Goal: Information Seeking & Learning: Learn about a topic

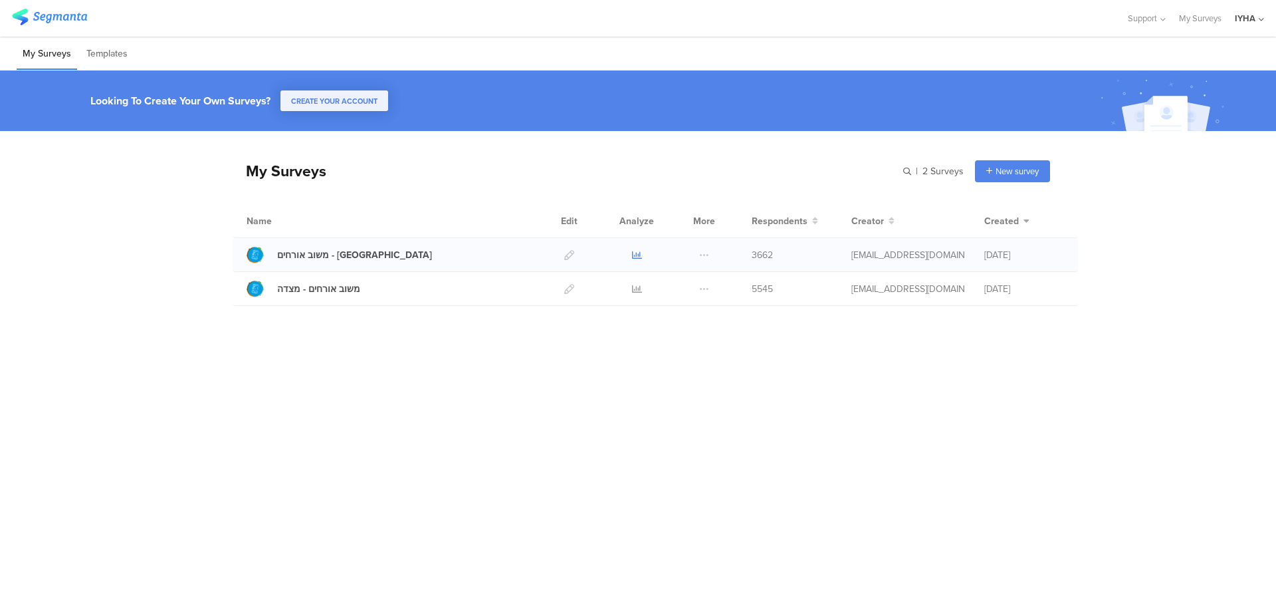
click at [635, 255] on icon at bounding box center [637, 255] width 10 height 10
click at [635, 287] on icon at bounding box center [637, 289] width 10 height 10
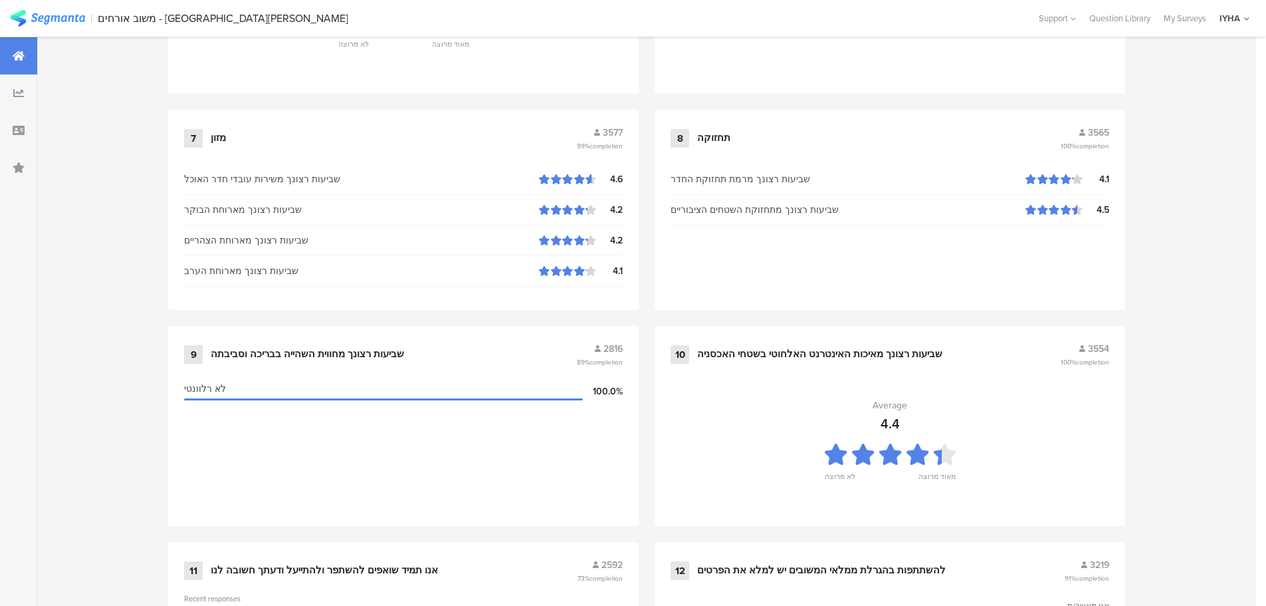
scroll to position [1344, 0]
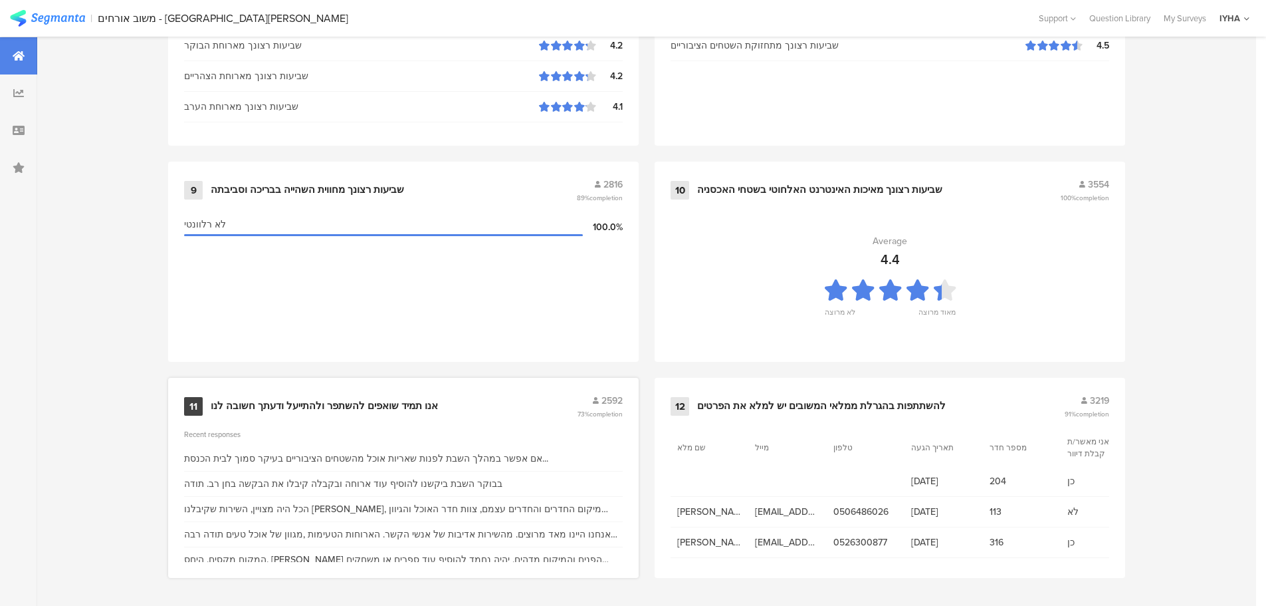
click at [413, 401] on div "אנו תמיד שואפים להשתפר ולהתייעל ודעתך חשובה לנו" at bounding box center [324, 405] width 227 height 13
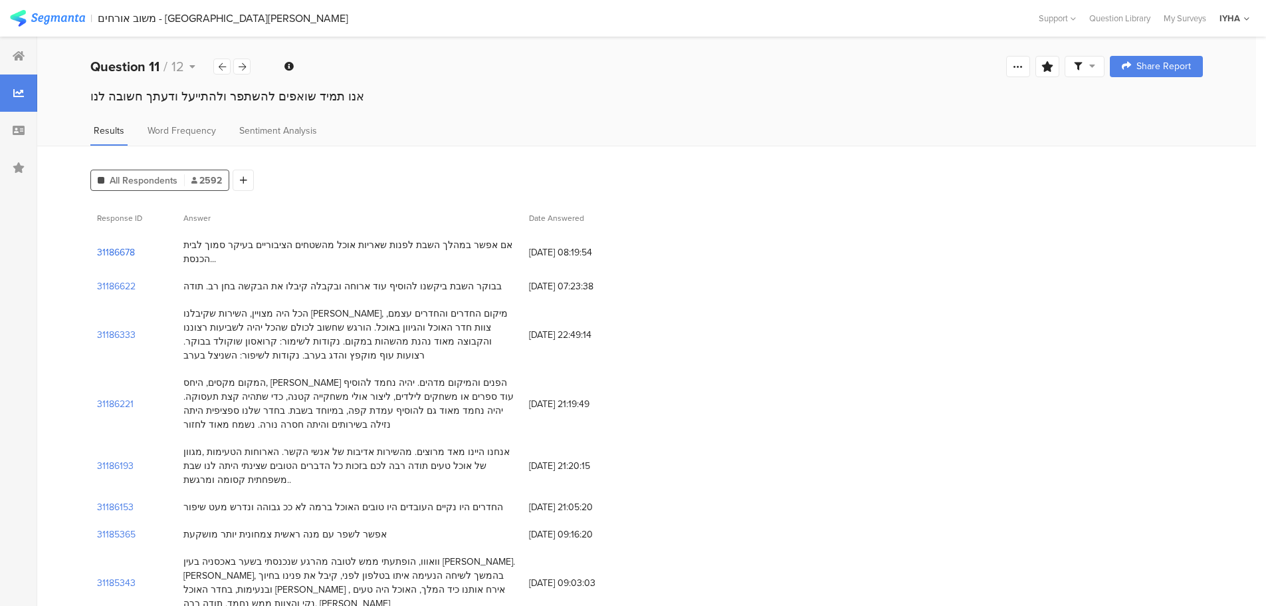
click at [124, 255] on section "31186678" at bounding box center [116, 252] width 38 height 14
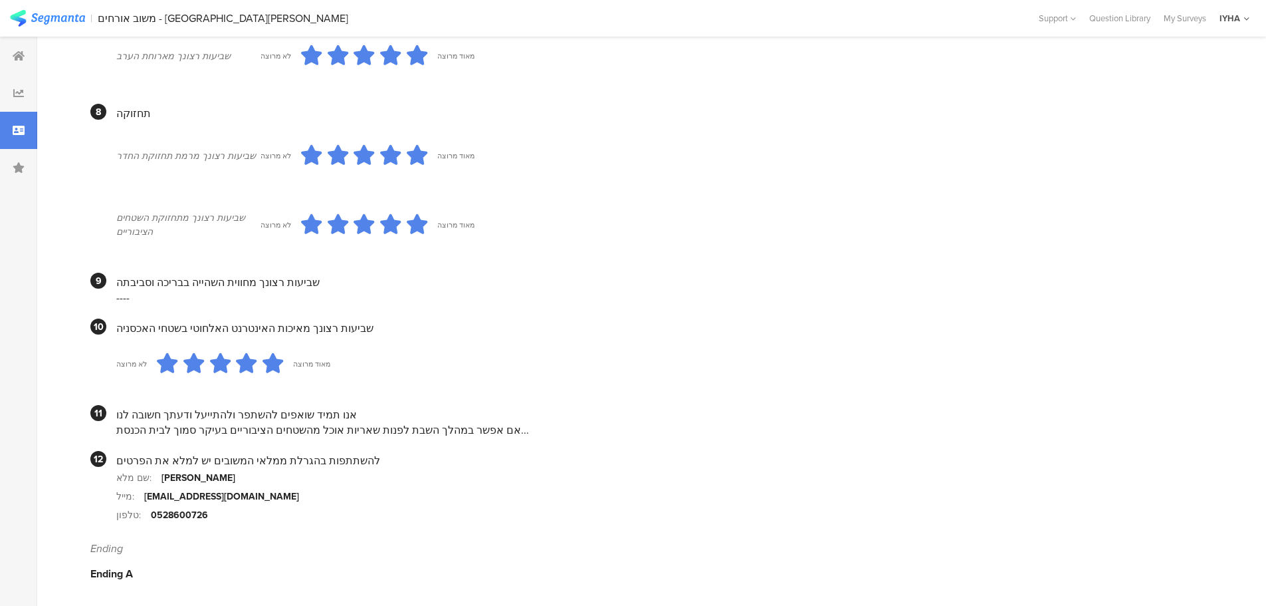
scroll to position [1014, 0]
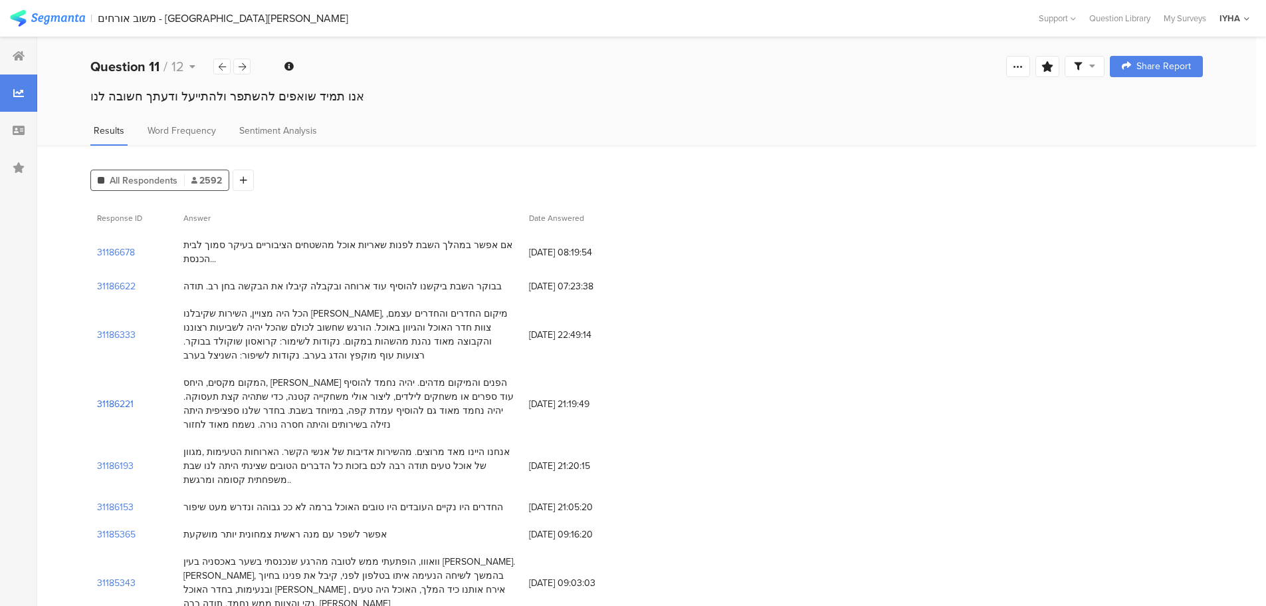
click at [110, 404] on section "31186221" at bounding box center [115, 404] width 37 height 14
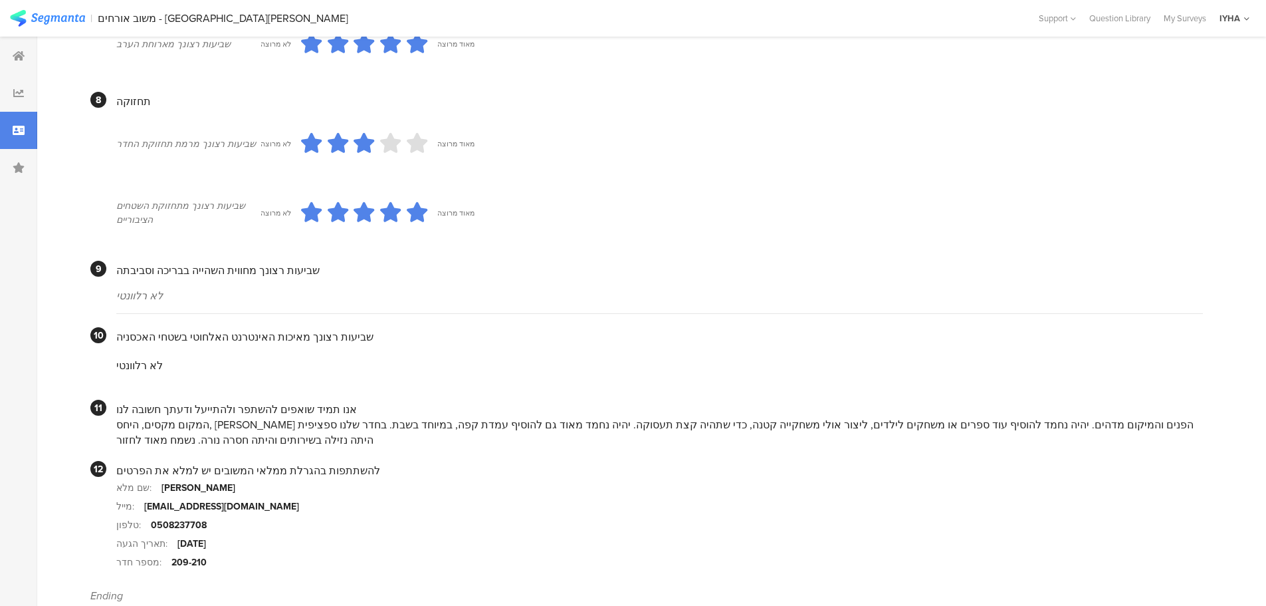
scroll to position [1113, 0]
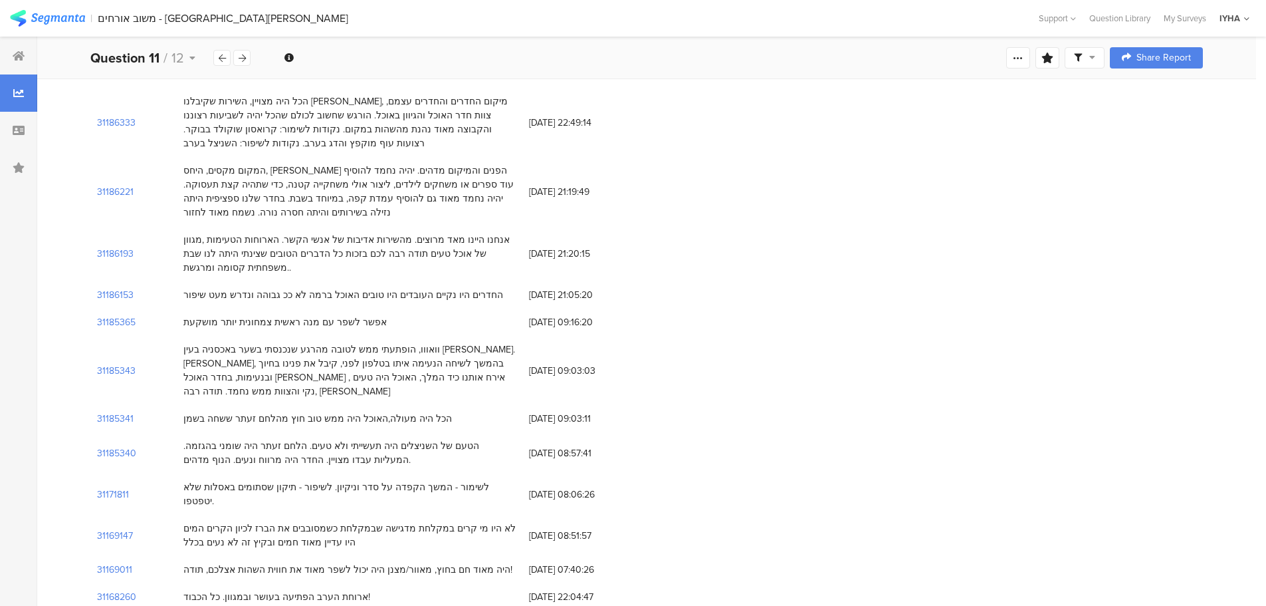
scroll to position [216, 0]
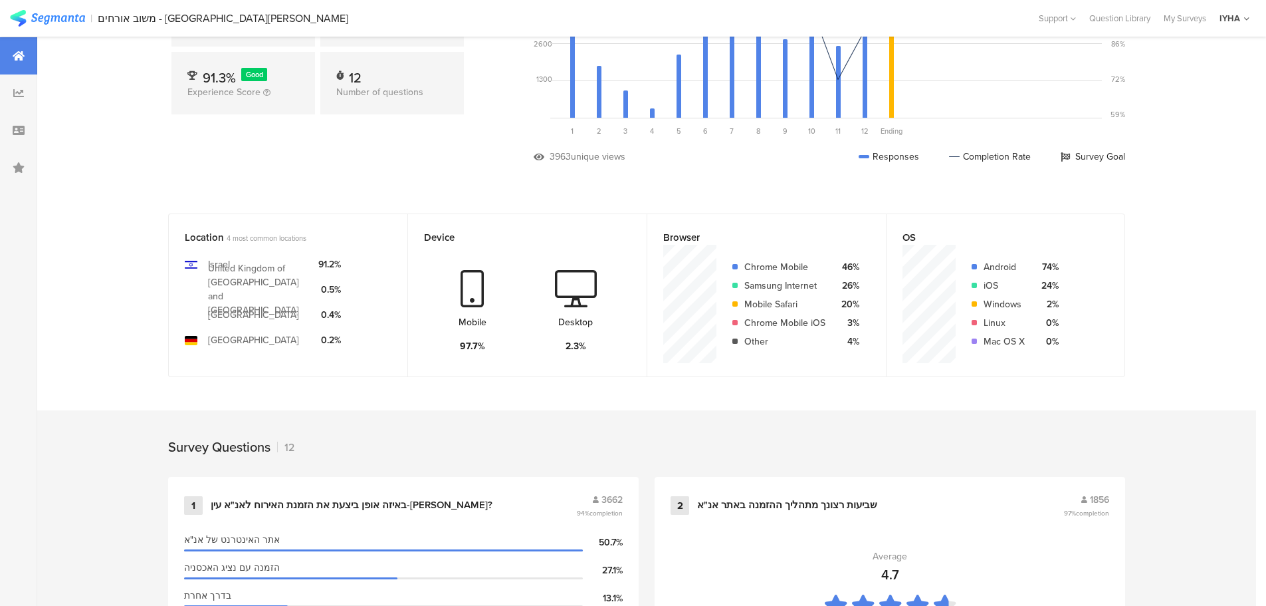
scroll to position [164, 0]
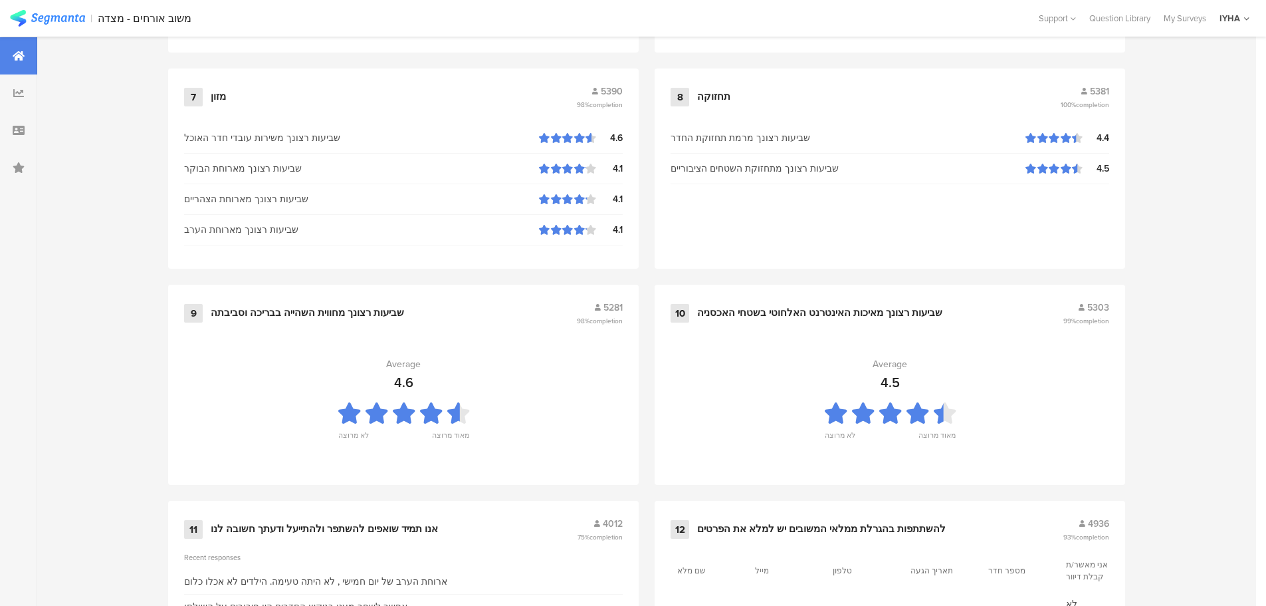
scroll to position [1344, 0]
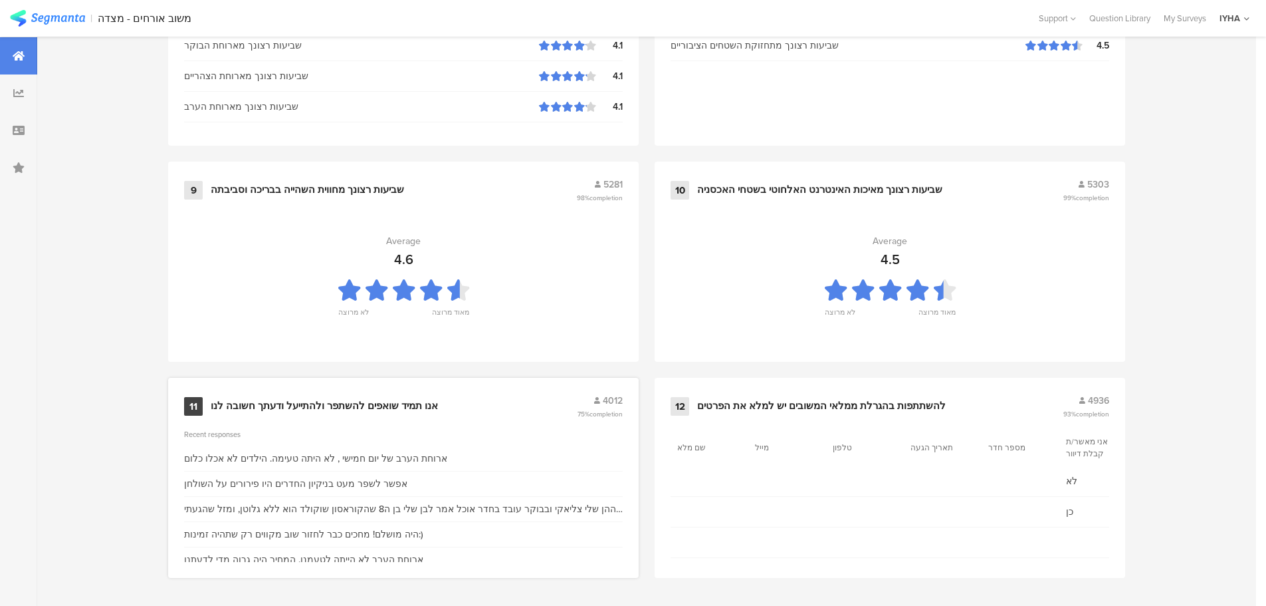
click at [421, 407] on div "אנו תמיד שואפים להשתפר ולהתייעל ודעתך חשובה לנו" at bounding box center [324, 405] width 227 height 13
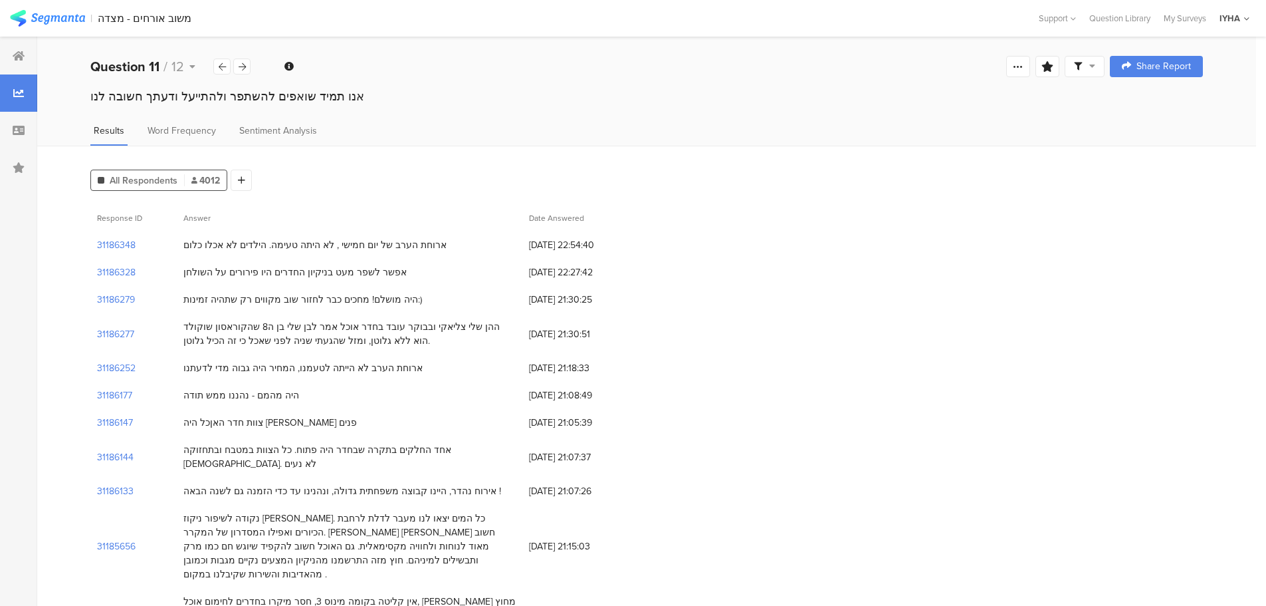
scroll to position [17, 0]
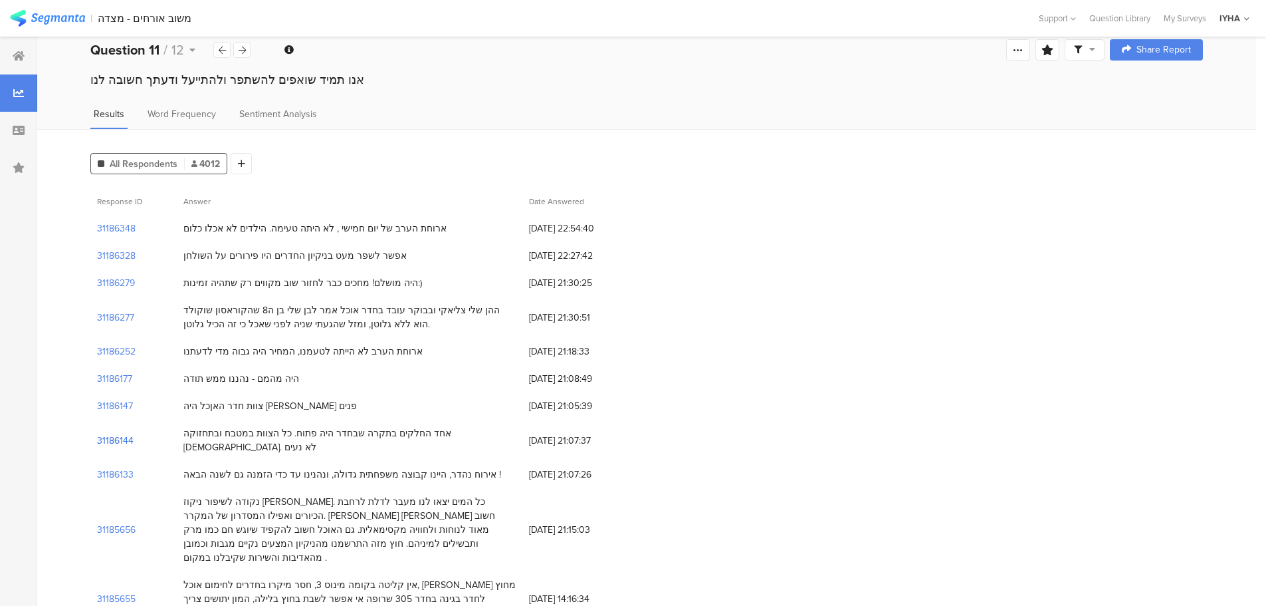
click at [113, 433] on section "31186144" at bounding box center [115, 440] width 37 height 14
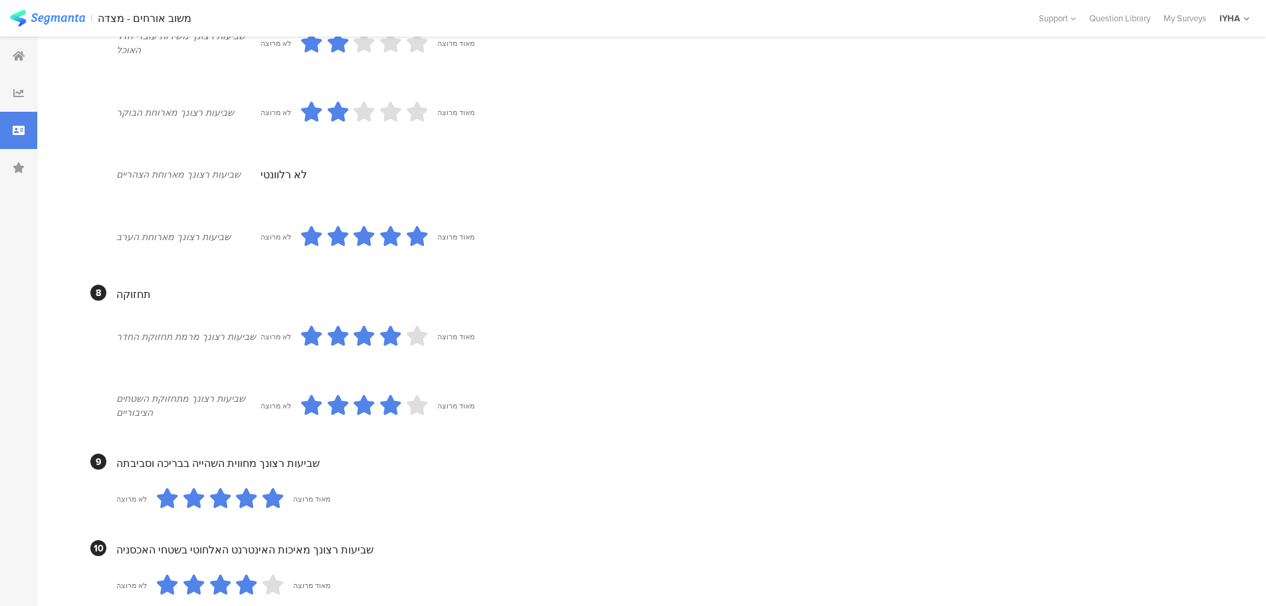
scroll to position [1137, 0]
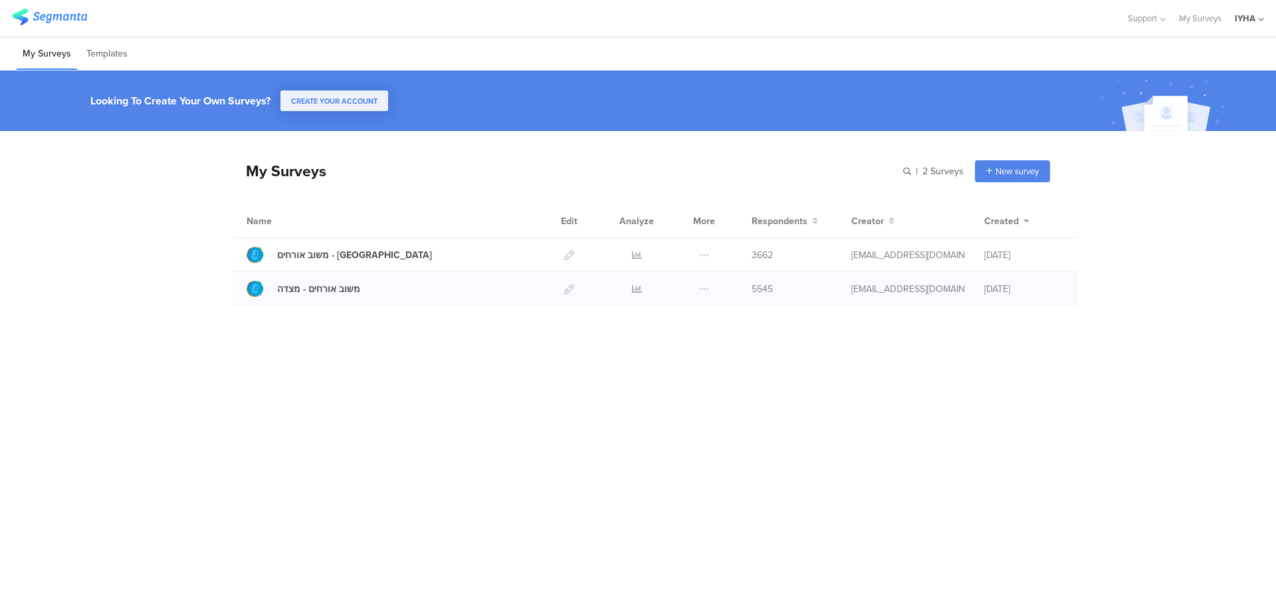
click at [617, 295] on span "5545" at bounding box center [762, 289] width 21 height 14
click at [617, 290] on icon at bounding box center [637, 289] width 10 height 10
click at [617, 284] on icon at bounding box center [637, 289] width 10 height 10
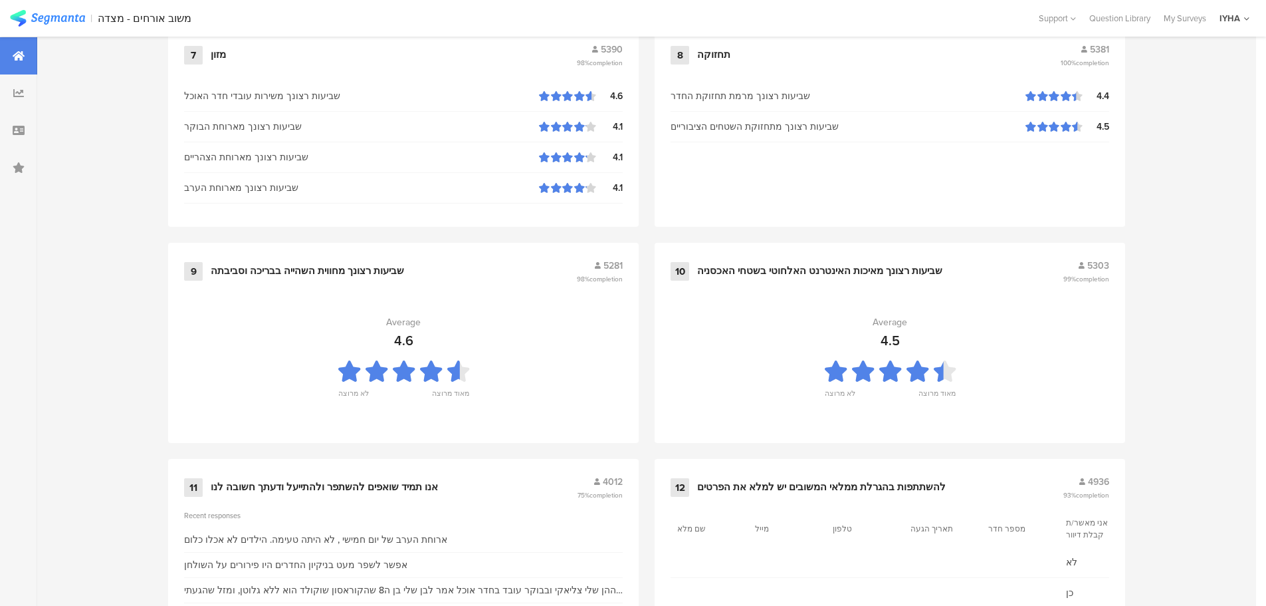
scroll to position [1344, 0]
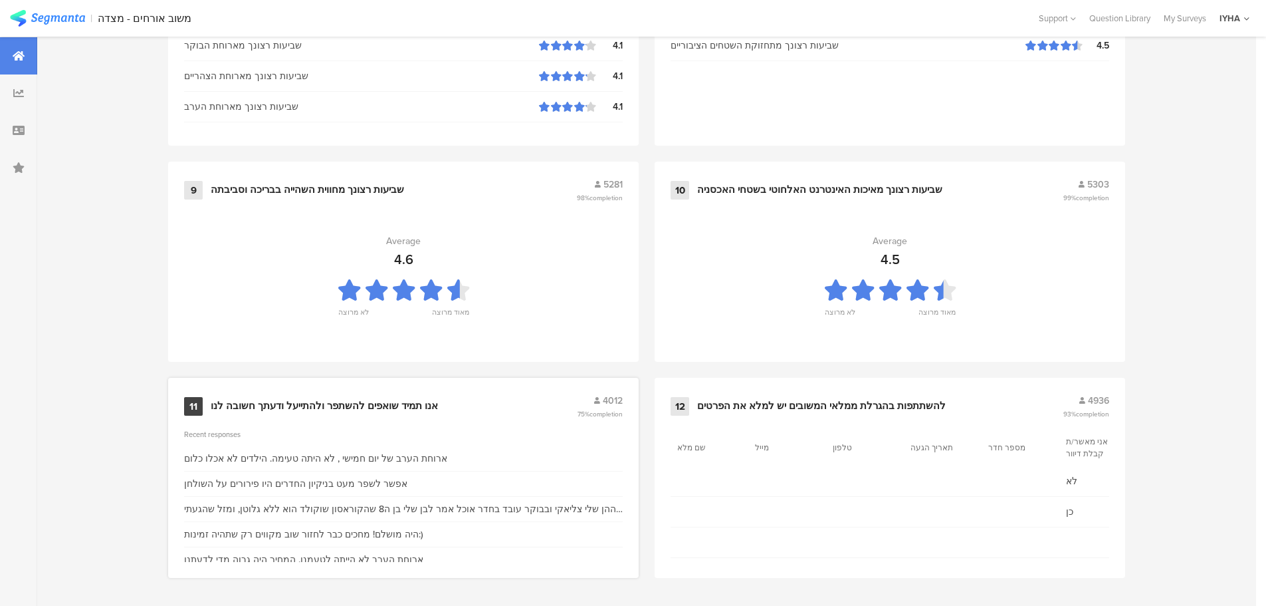
click at [425, 400] on div "אנו תמיד שואפים להשתפר ולהתייעל ודעתך חשובה לנו" at bounding box center [324, 405] width 227 height 13
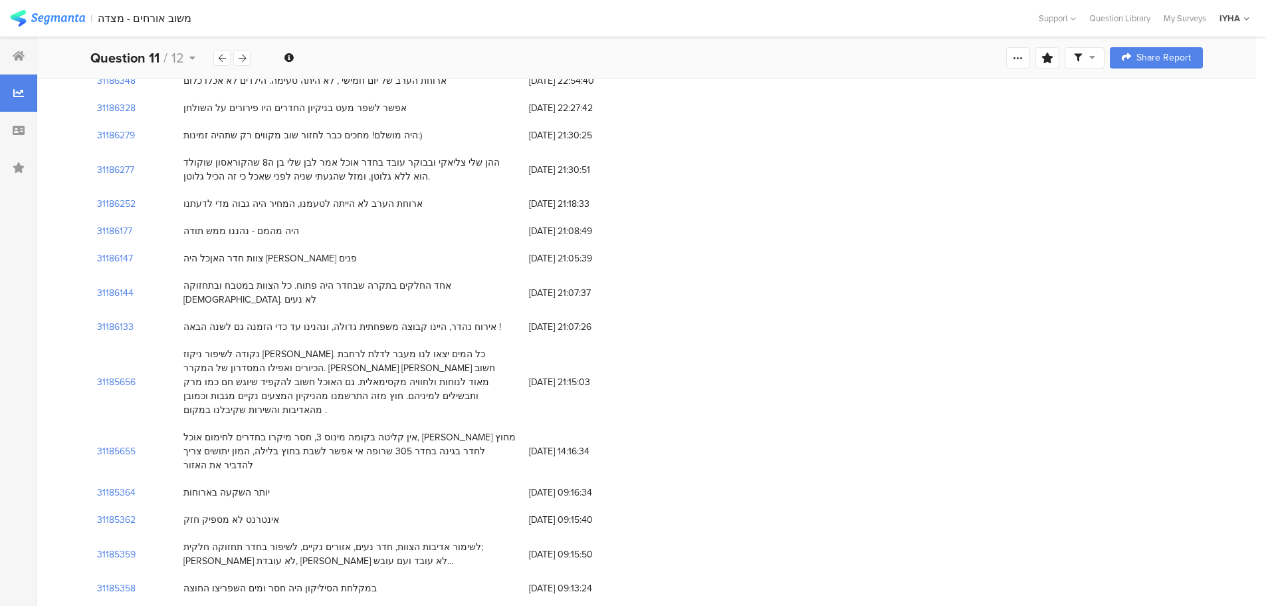
scroll to position [166, 0]
click at [120, 373] on section "31185656" at bounding box center [116, 380] width 39 height 14
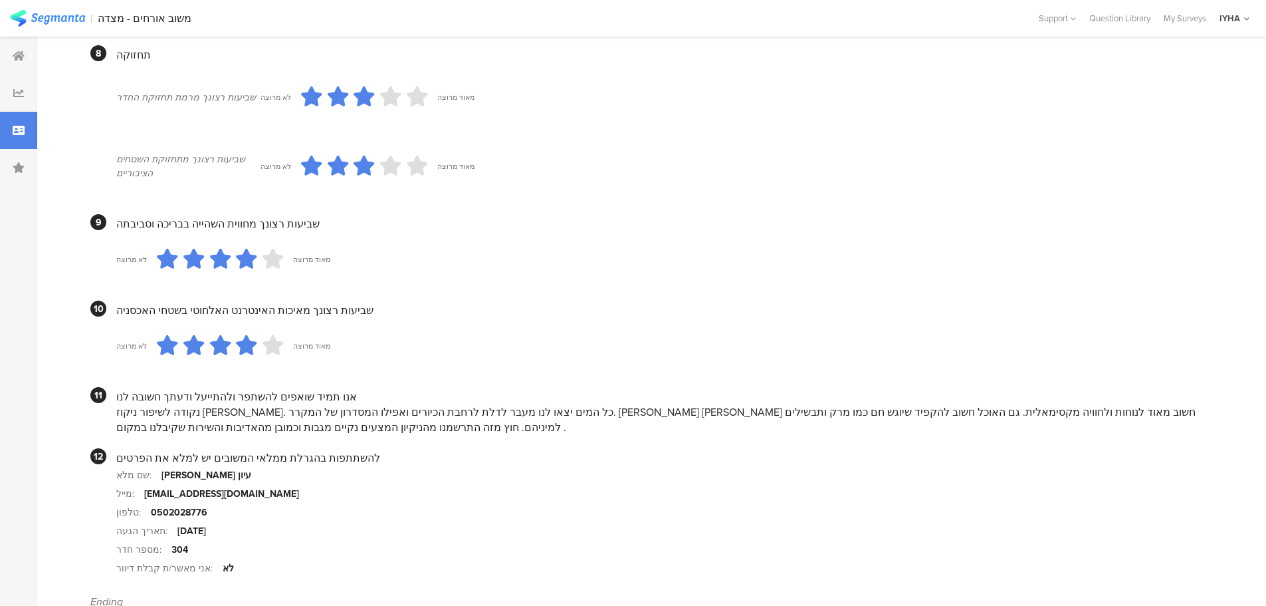
scroll to position [1152, 0]
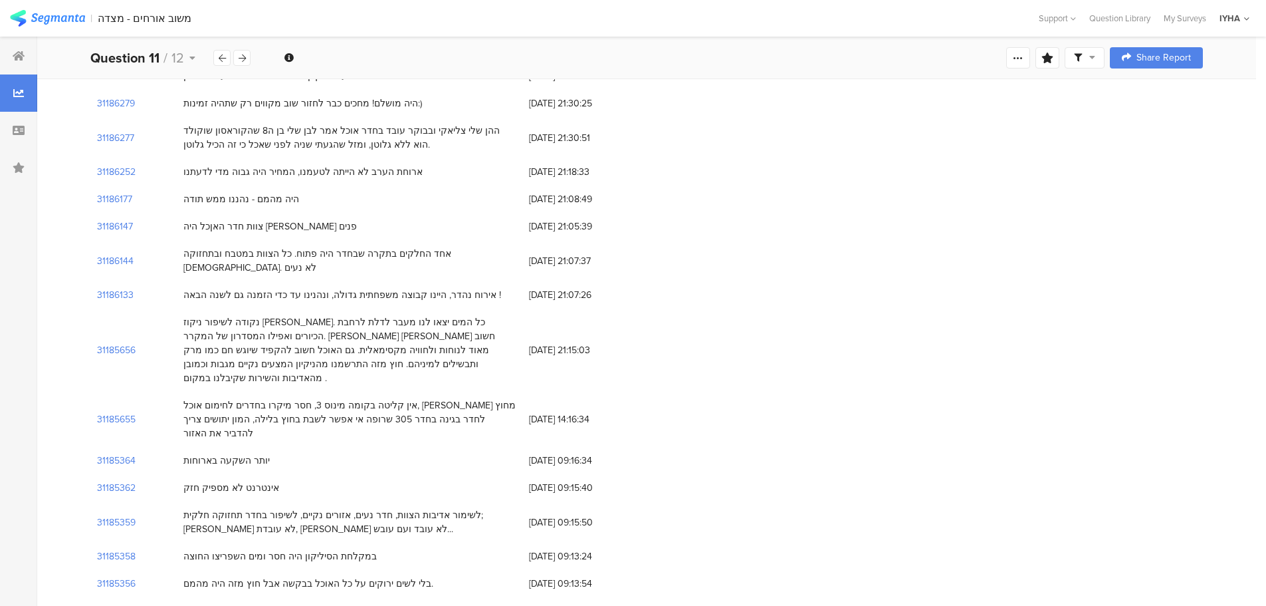
scroll to position [199, 0]
click at [107, 512] on section "31185359" at bounding box center [116, 519] width 39 height 14
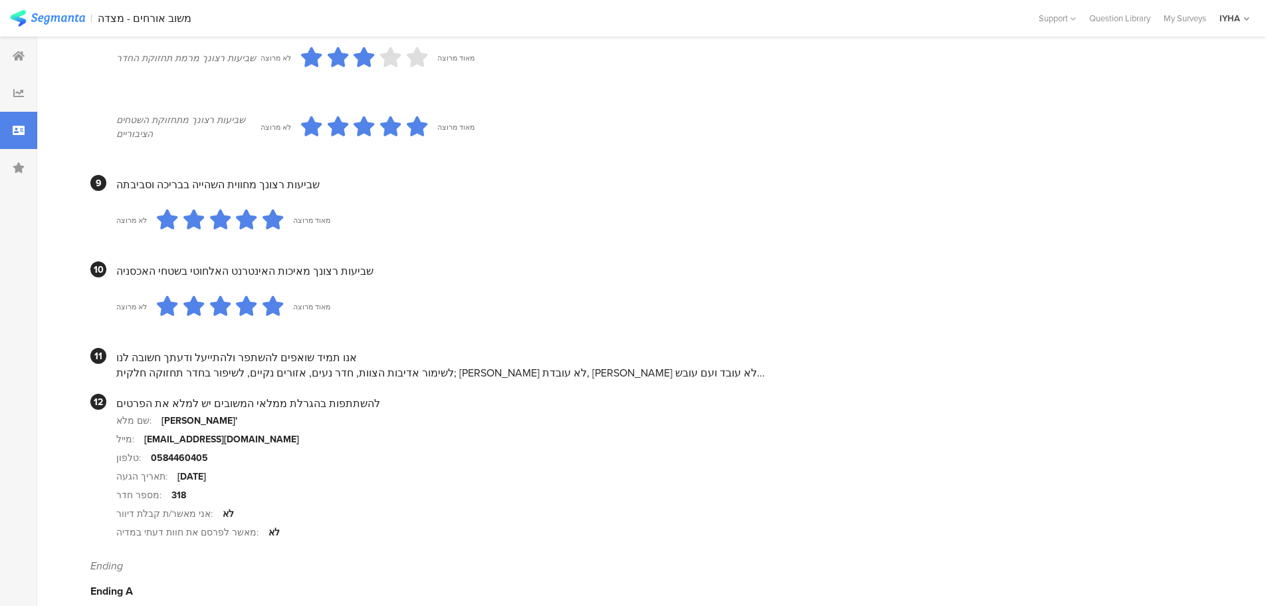
scroll to position [1115, 0]
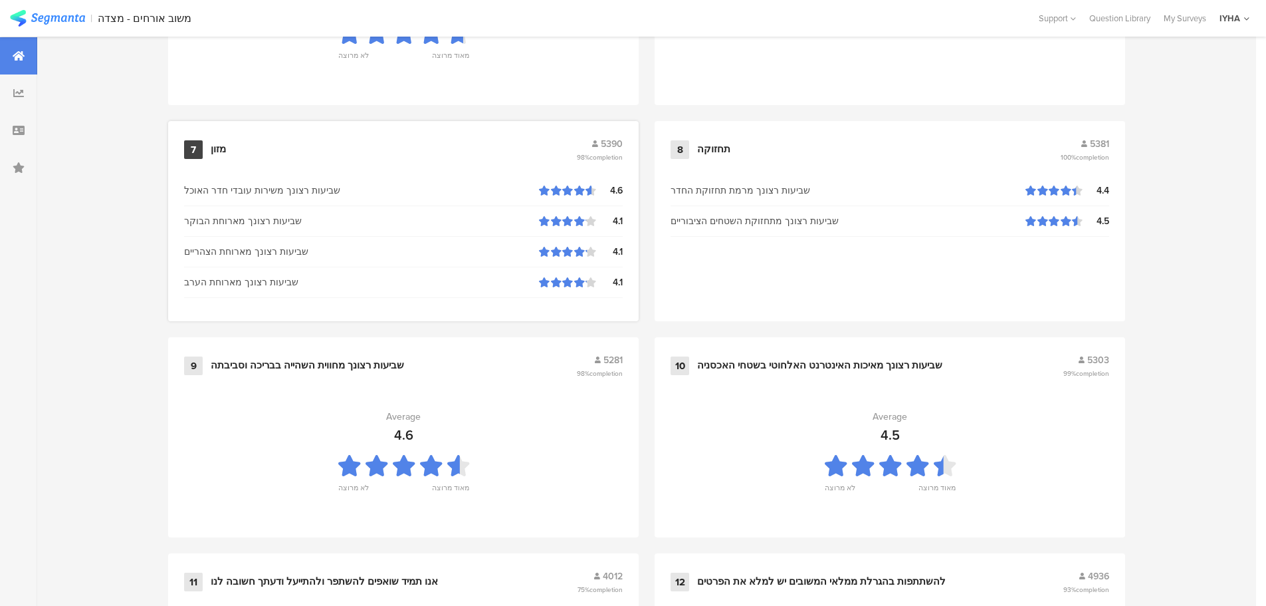
scroll to position [1344, 0]
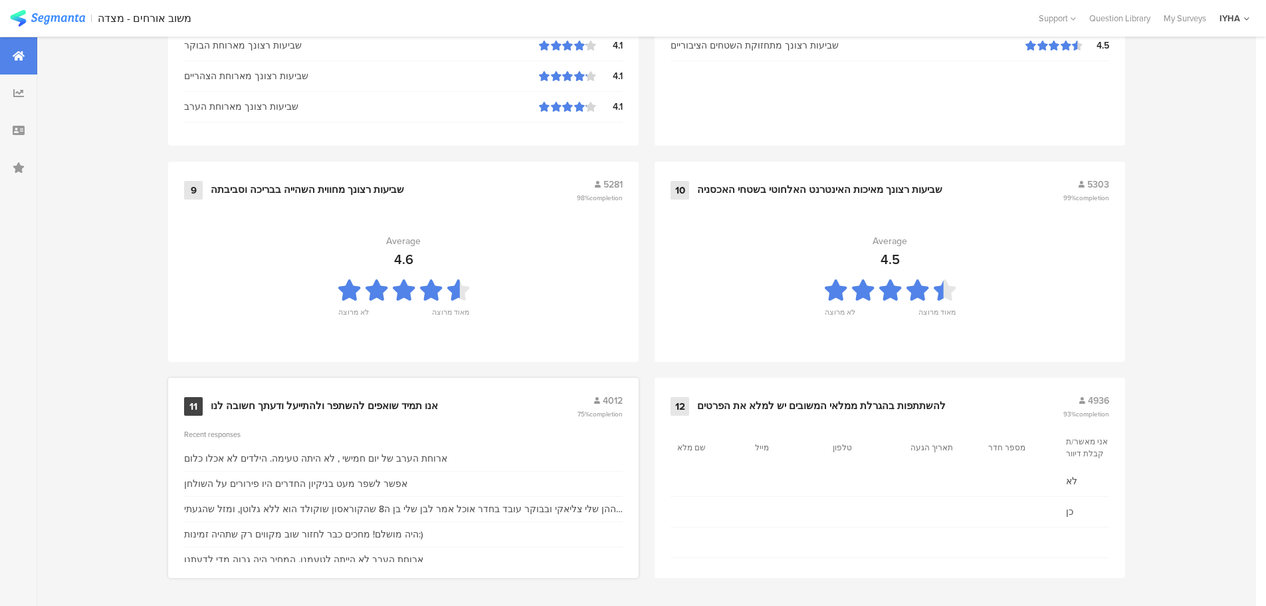
click at [330, 407] on div "אנו תמיד שואפים להשתפר ולהתייעל ודעתך חשובה לנו" at bounding box center [324, 405] width 227 height 13
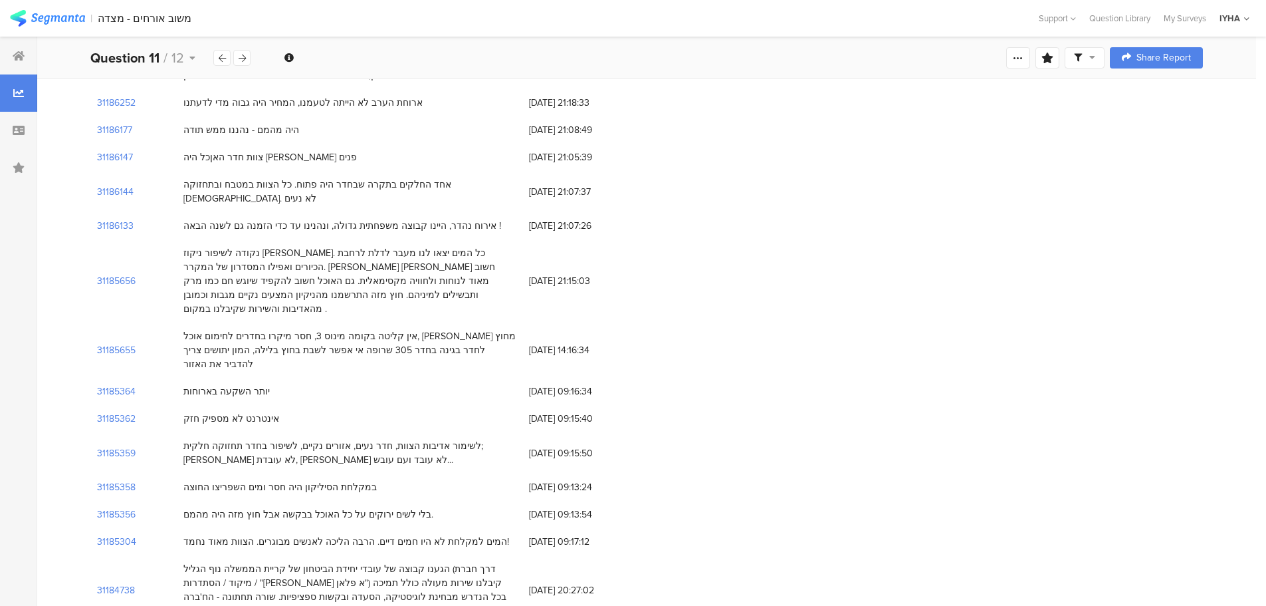
scroll to position [316, 0]
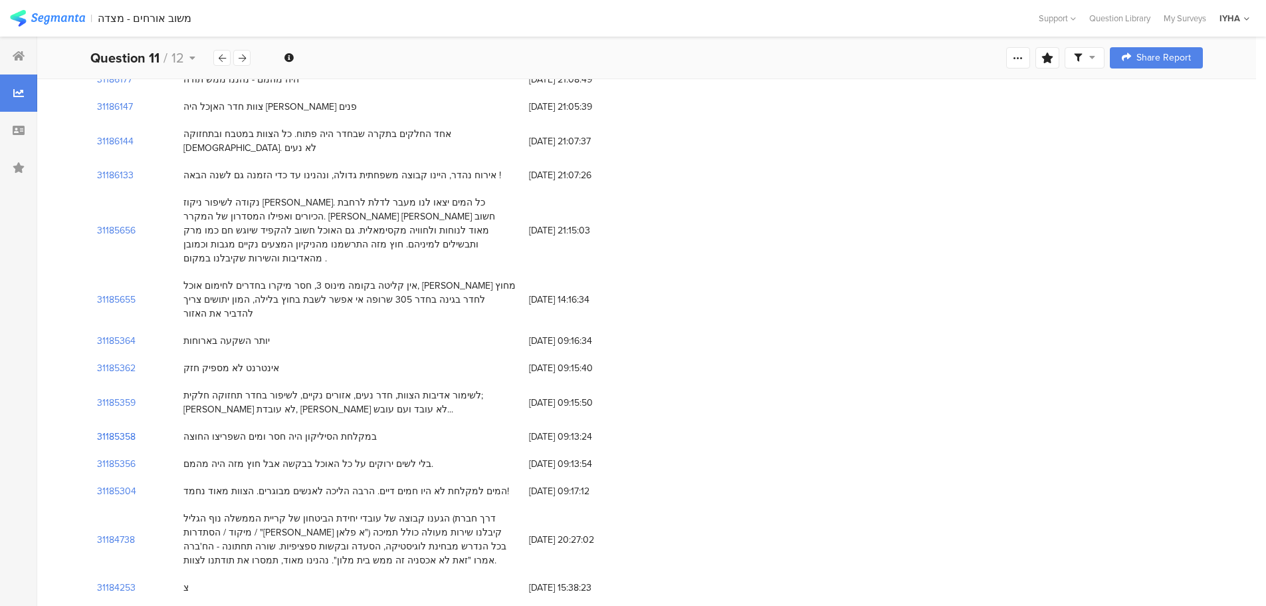
click at [120, 429] on section "31185358" at bounding box center [116, 436] width 39 height 14
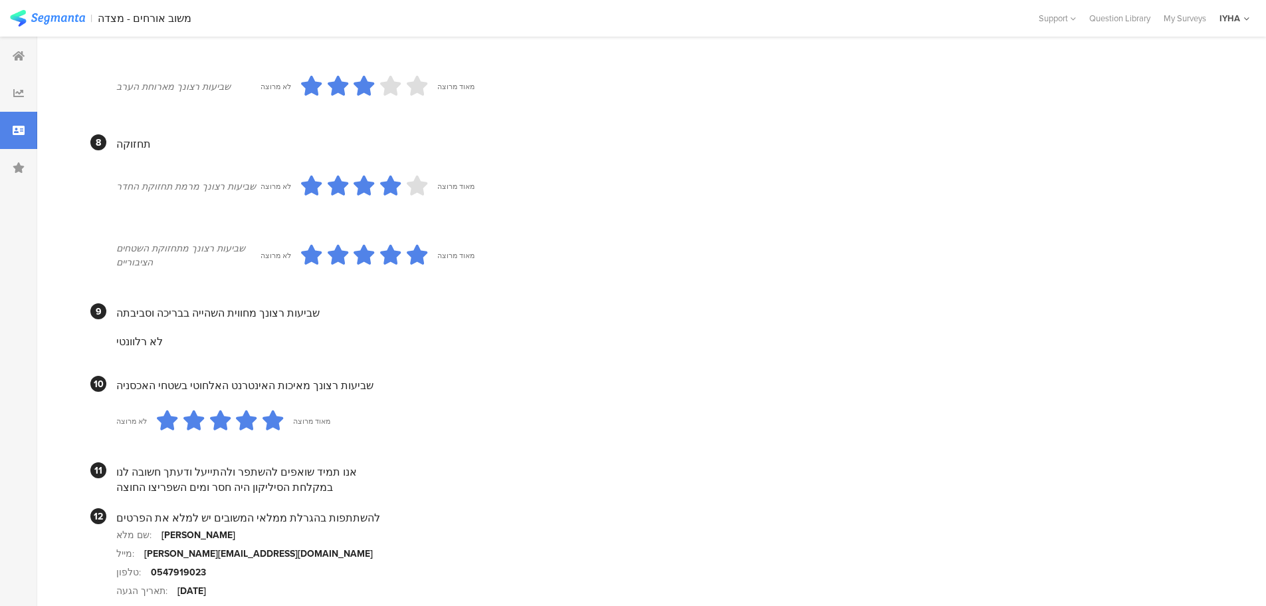
scroll to position [1104, 0]
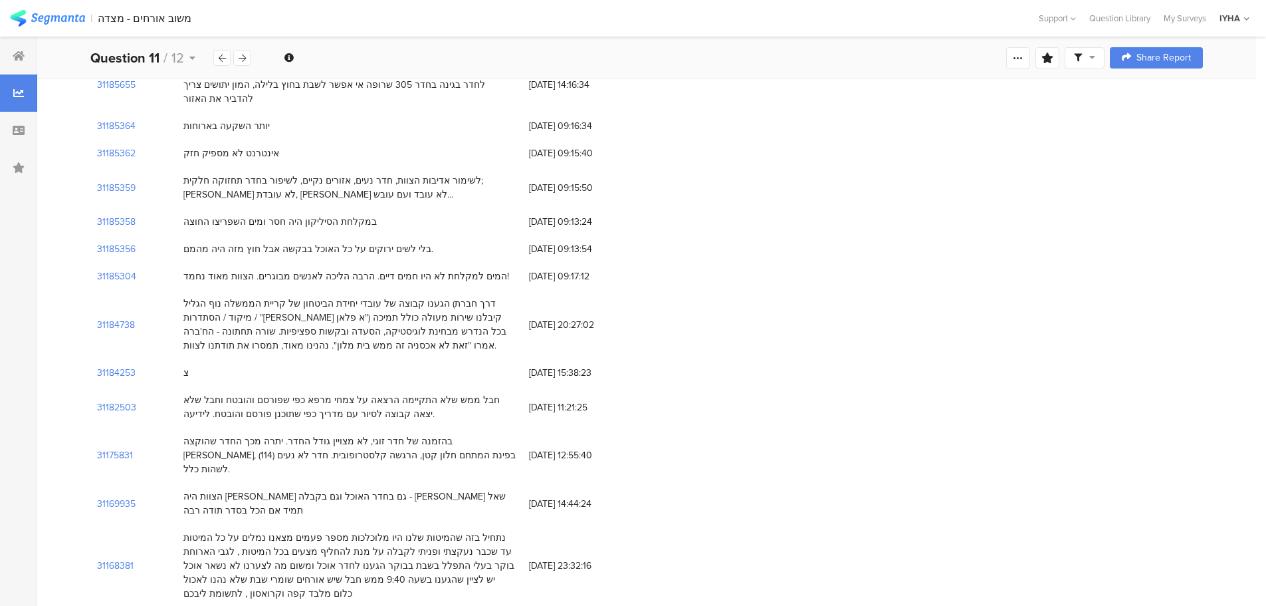
scroll to position [532, 0]
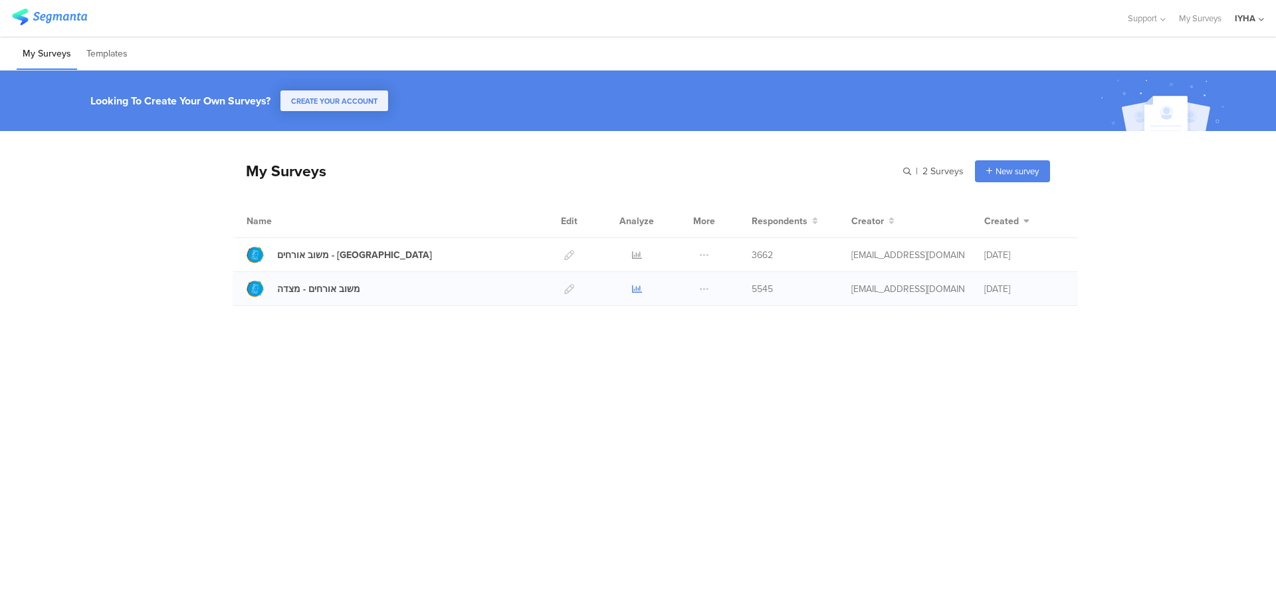
click at [633, 288] on icon at bounding box center [637, 289] width 10 height 10
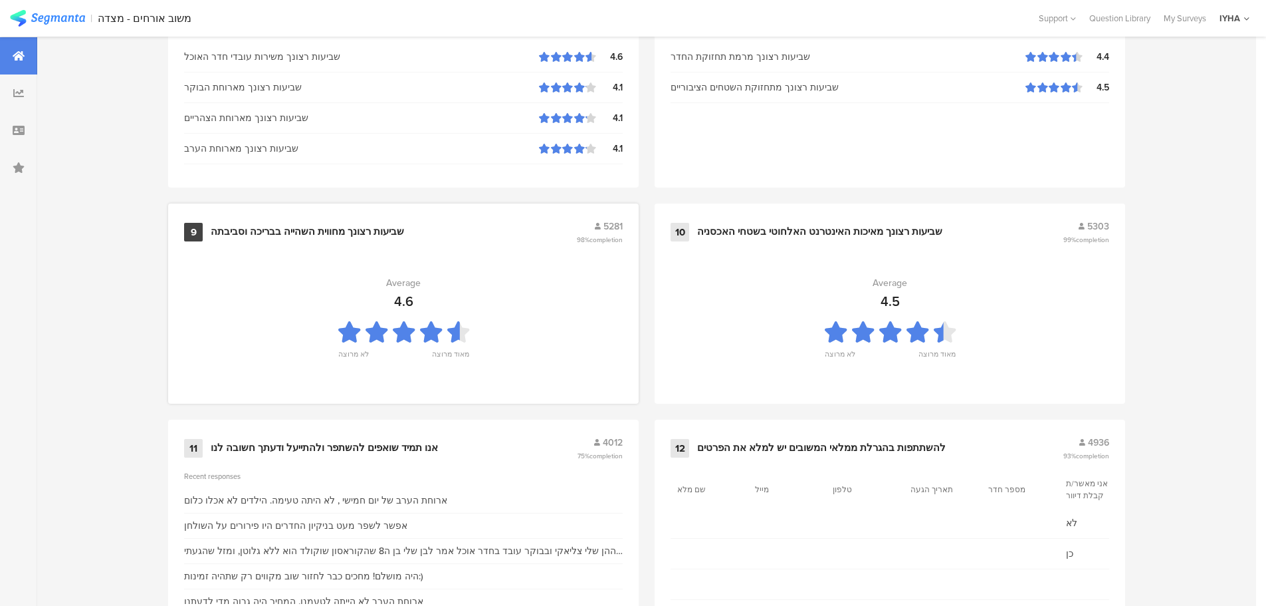
scroll to position [1344, 0]
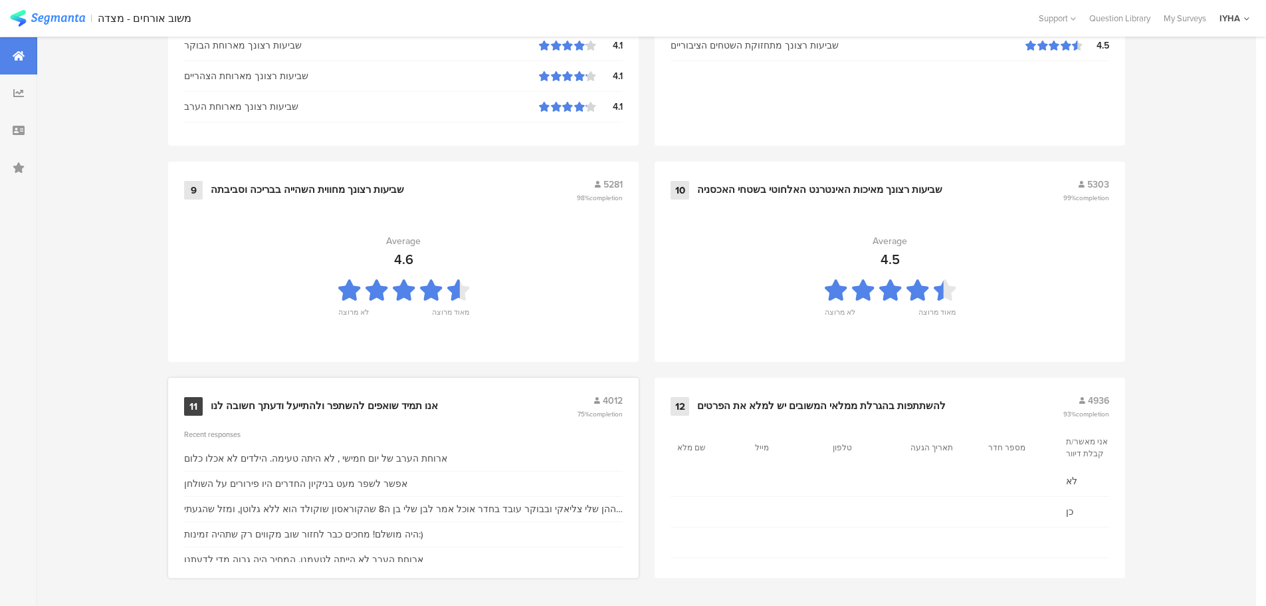
click at [424, 408] on div "אנו תמיד שואפים להשתפר ולהתייעל ודעתך חשובה לנו" at bounding box center [324, 405] width 227 height 13
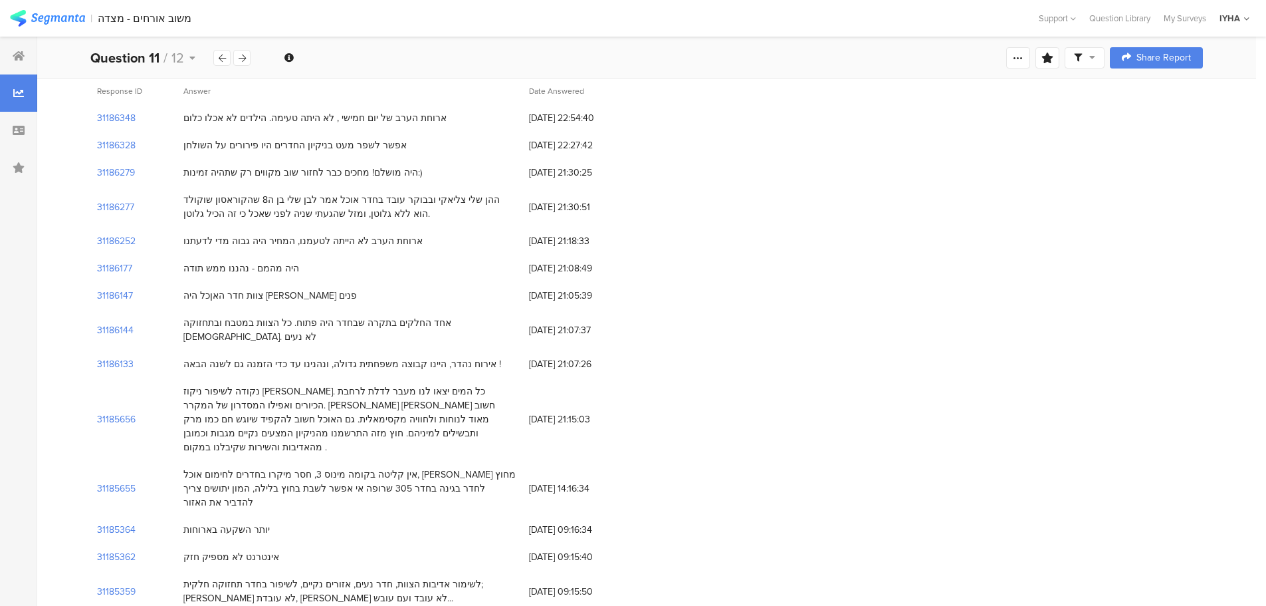
scroll to position [166, 0]
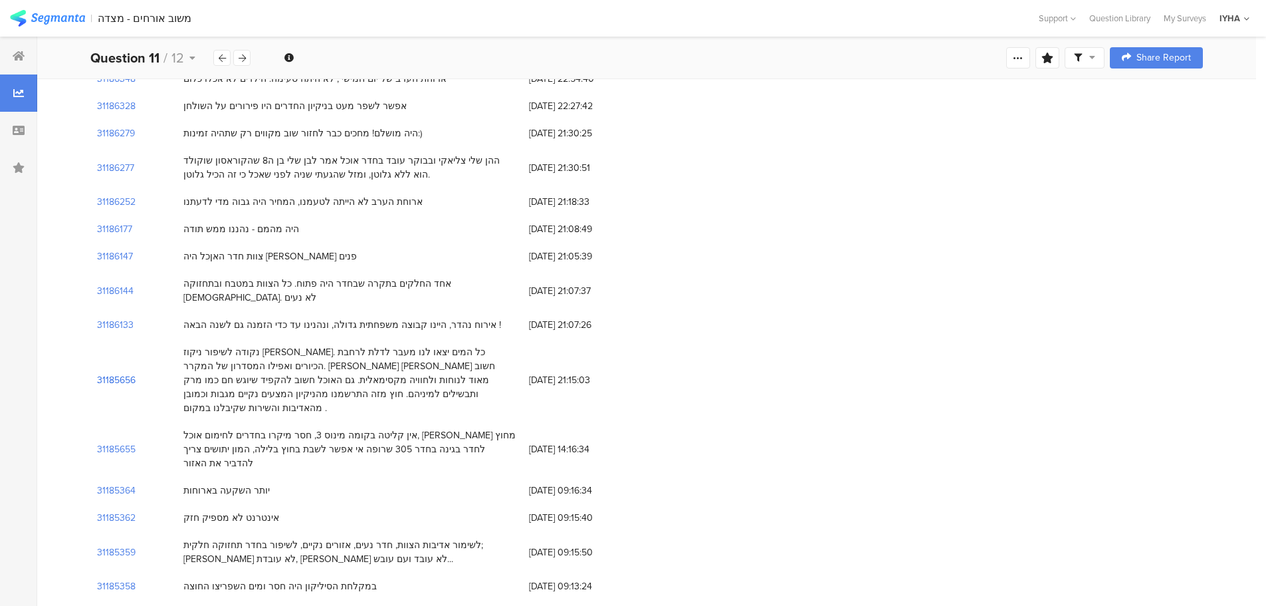
click at [110, 373] on section "31185656" at bounding box center [116, 380] width 39 height 14
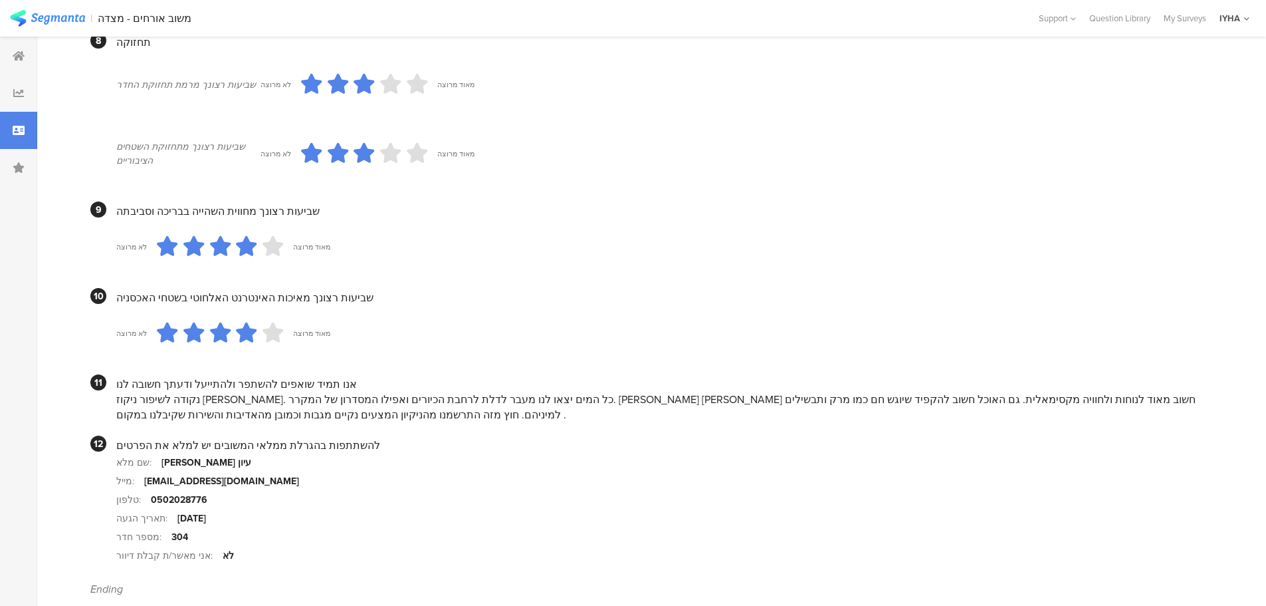
scroll to position [1152, 0]
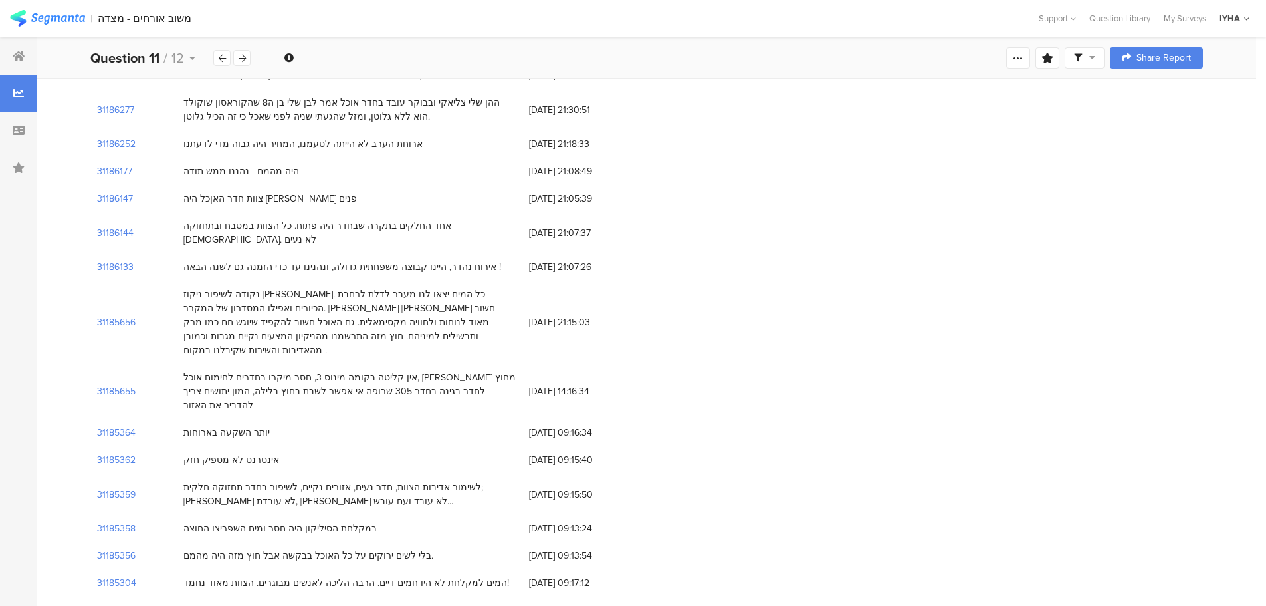
scroll to position [249, 0]
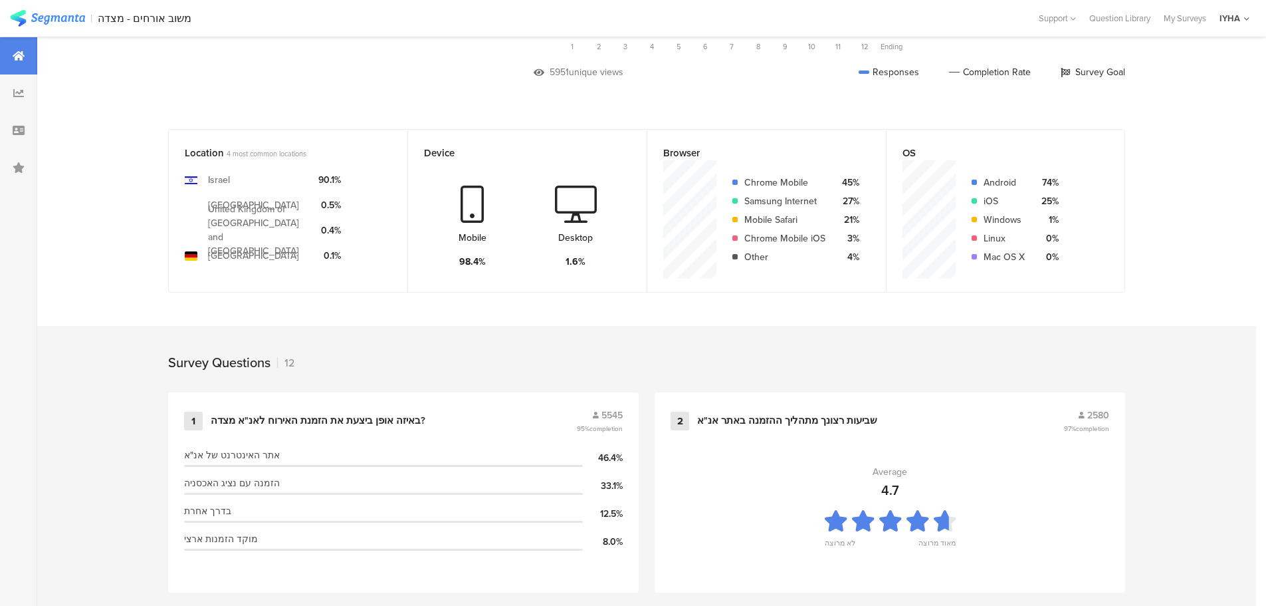
scroll to position [1344, 0]
